Goal: Task Accomplishment & Management: Manage account settings

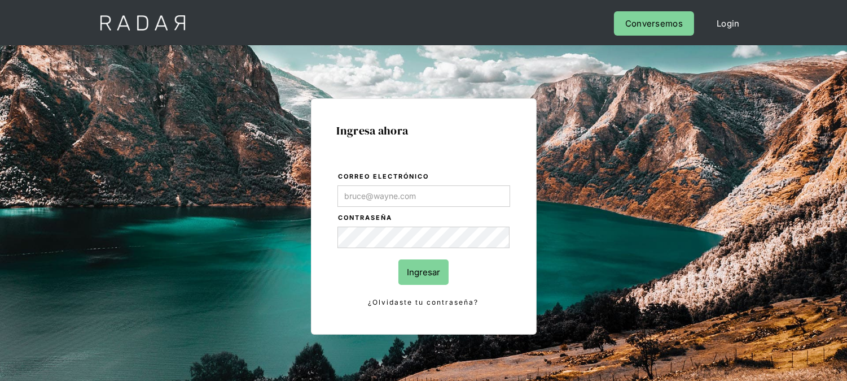
type input "[EMAIL_ADDRESS][DOMAIN_NAME]"
click at [415, 262] on input "Ingresar" at bounding box center [424, 271] width 50 height 25
